Goal: Find specific fact: Find specific fact

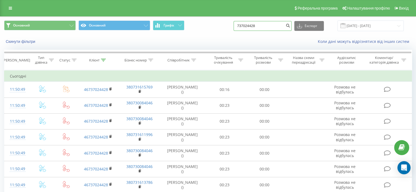
drag, startPoint x: 270, startPoint y: 22, endPoint x: 190, endPoint y: 19, distance: 79.9
click at [194, 22] on div "Основний Основний Графік 737024428 Експорт .csv .xls .xlsx [DATE] - [DATE]" at bounding box center [208, 26] width 408 height 11
paste input "0976991696"
type input "0976991696"
